Goal: Task Accomplishment & Management: Use online tool/utility

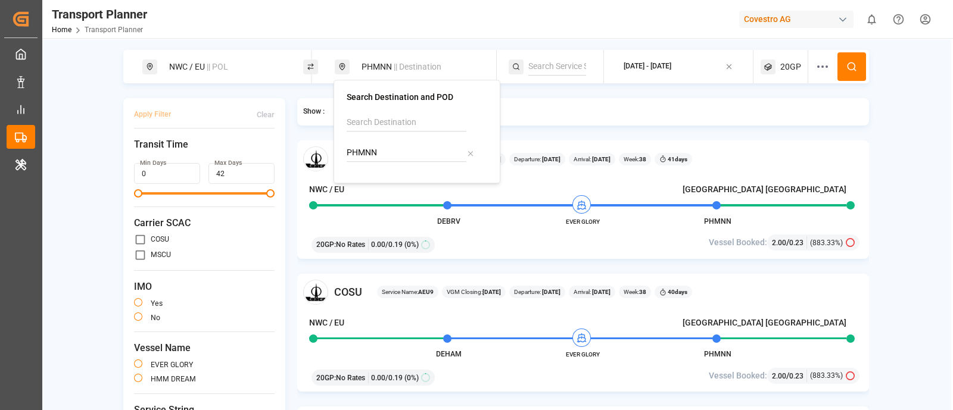
paste input "Wilmington"
type input "Wilmington"
click at [406, 118] on input "Wilmington" at bounding box center [407, 123] width 120 height 18
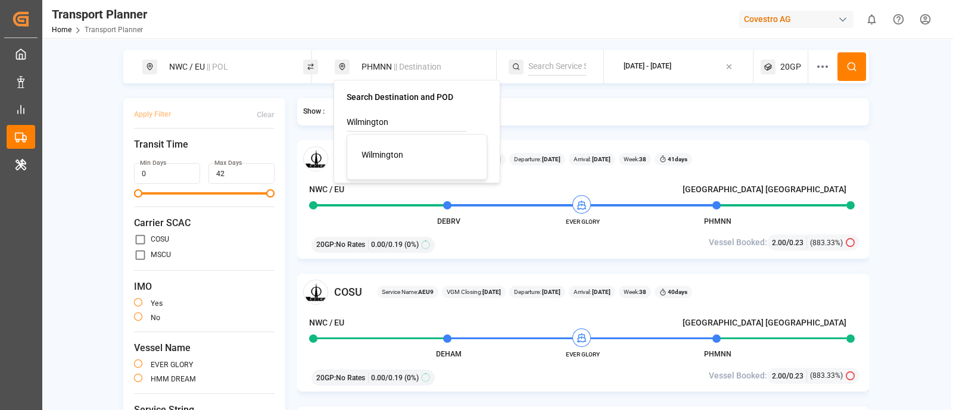
click at [363, 158] on span "Wilmington" at bounding box center [383, 155] width 42 height 10
type input "Wilmington"
click at [362, 157] on input "PHMNN" at bounding box center [407, 153] width 120 height 18
click at [565, 134] on div "Show : All results Results with Schedule COSU Service Name: AEU9 VGM Closing: […" at bounding box center [583, 283] width 572 height 370
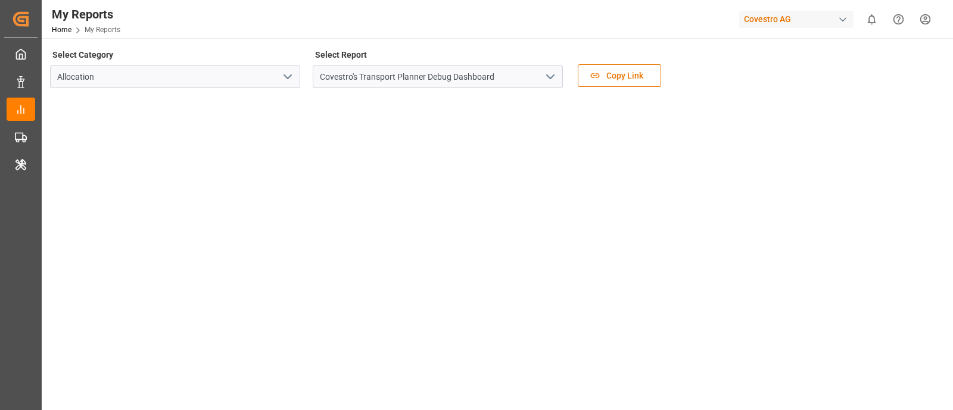
scroll to position [47, 0]
